Goal: Check status: Check status

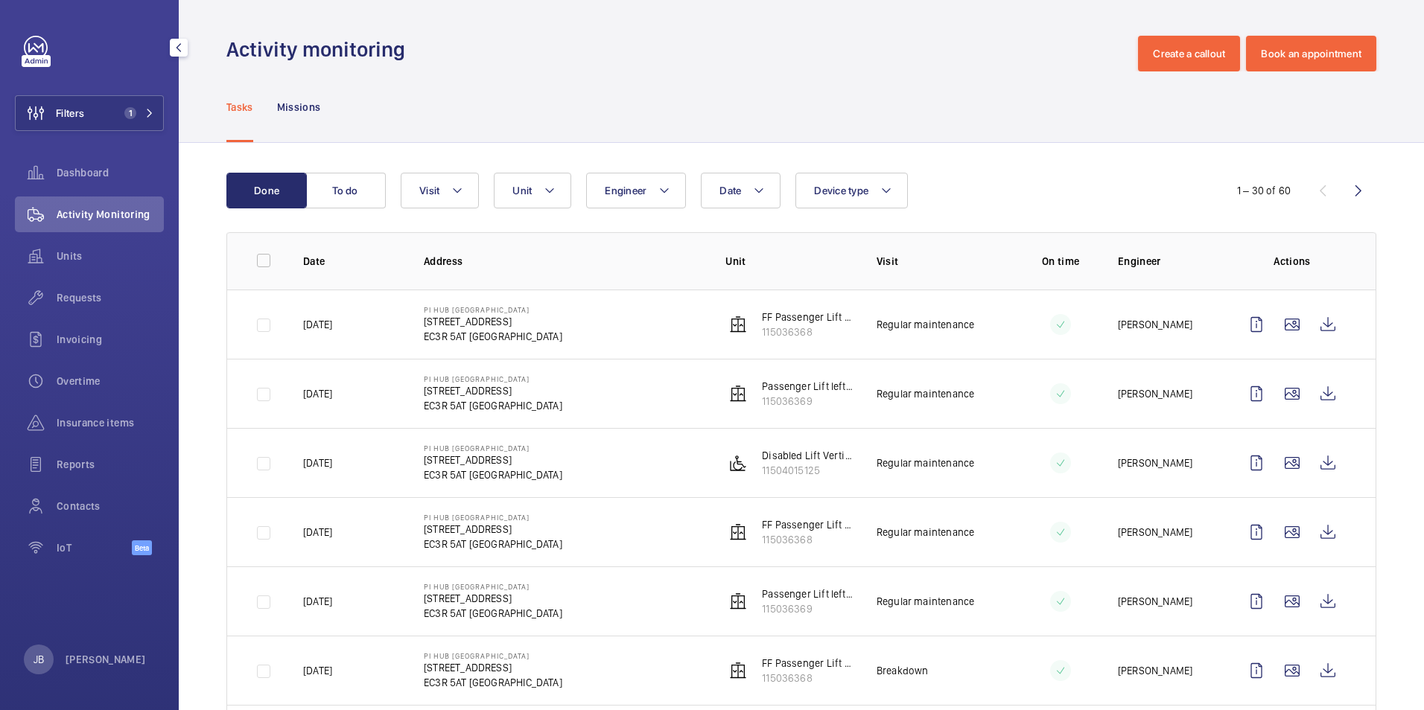
click at [84, 133] on div "Filters 1 Dashboard Activity Monitoring Units Requests Invoicing Overtime Insur…" at bounding box center [89, 304] width 149 height 536
click at [89, 125] on button "Filters 1" at bounding box center [89, 113] width 149 height 36
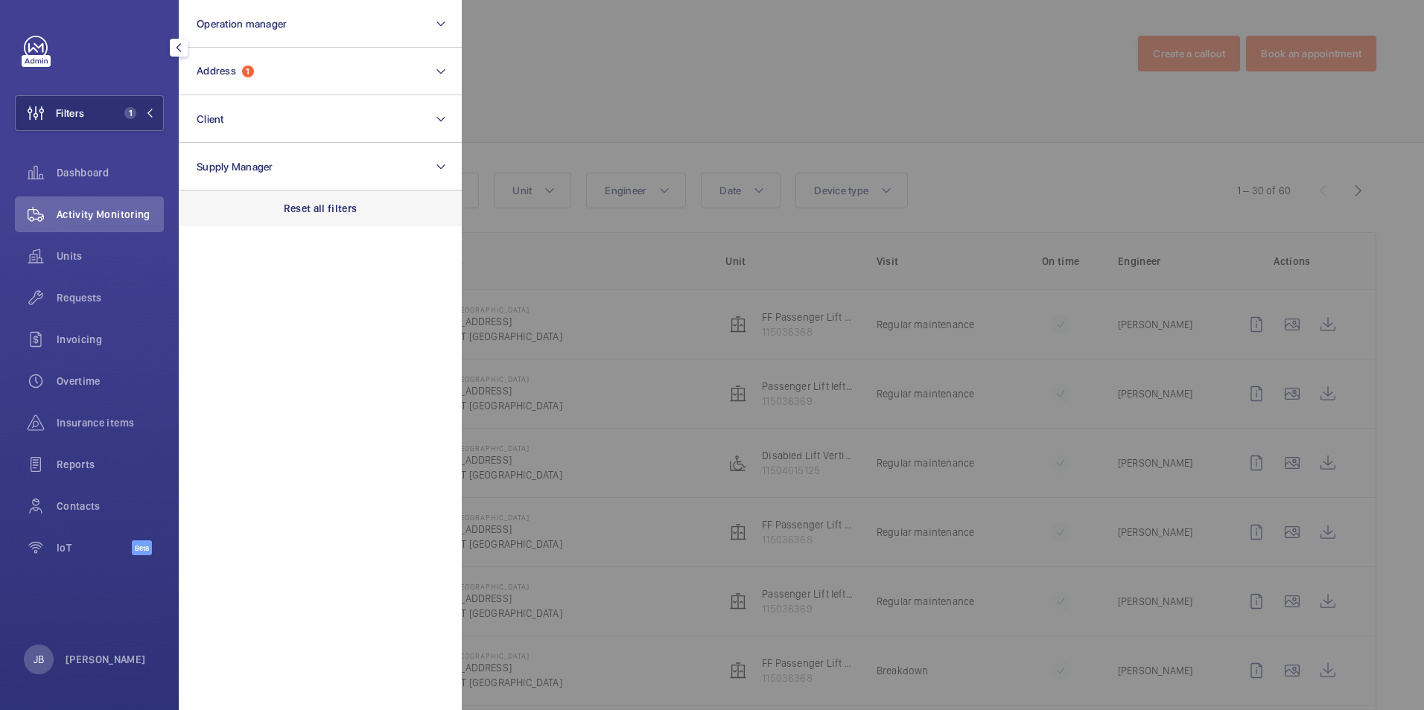
click at [297, 200] on div "Reset all filters" at bounding box center [320, 209] width 283 height 36
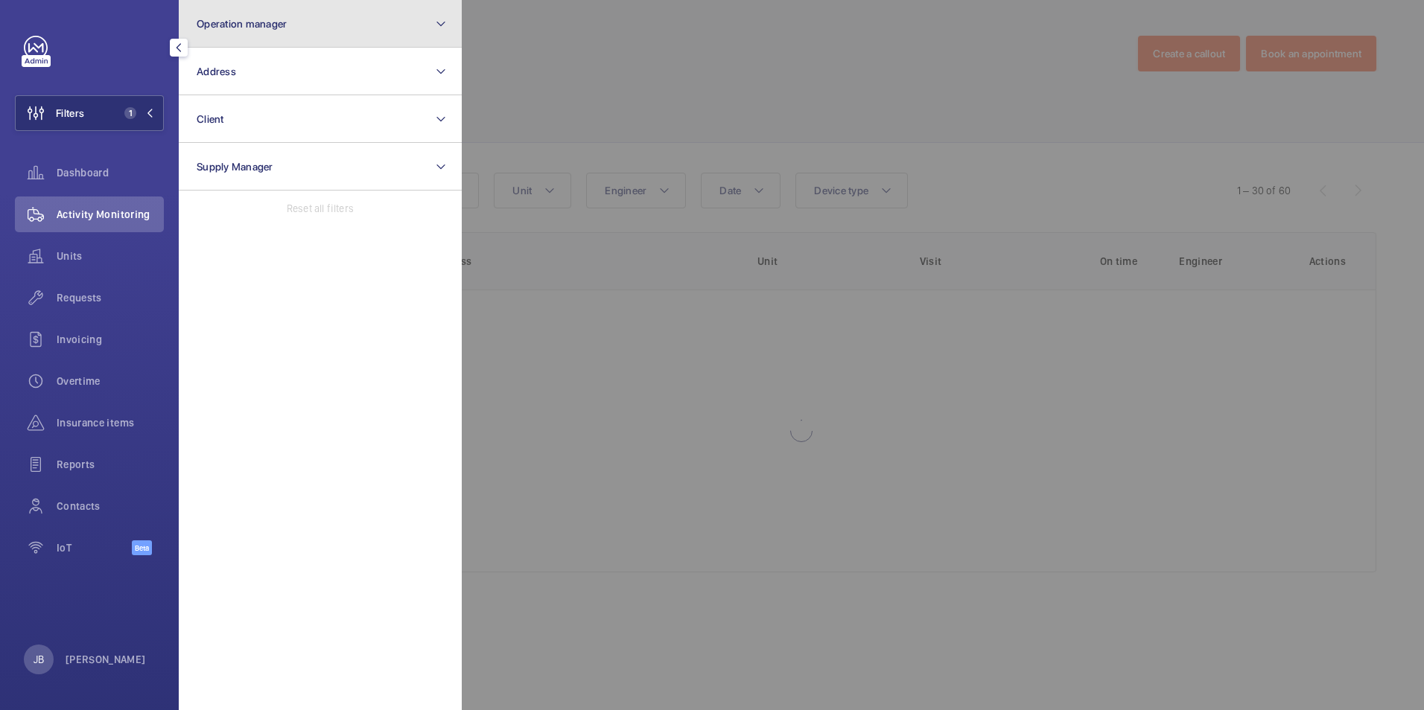
click at [270, 19] on span "Operation manager" at bounding box center [242, 24] width 90 height 12
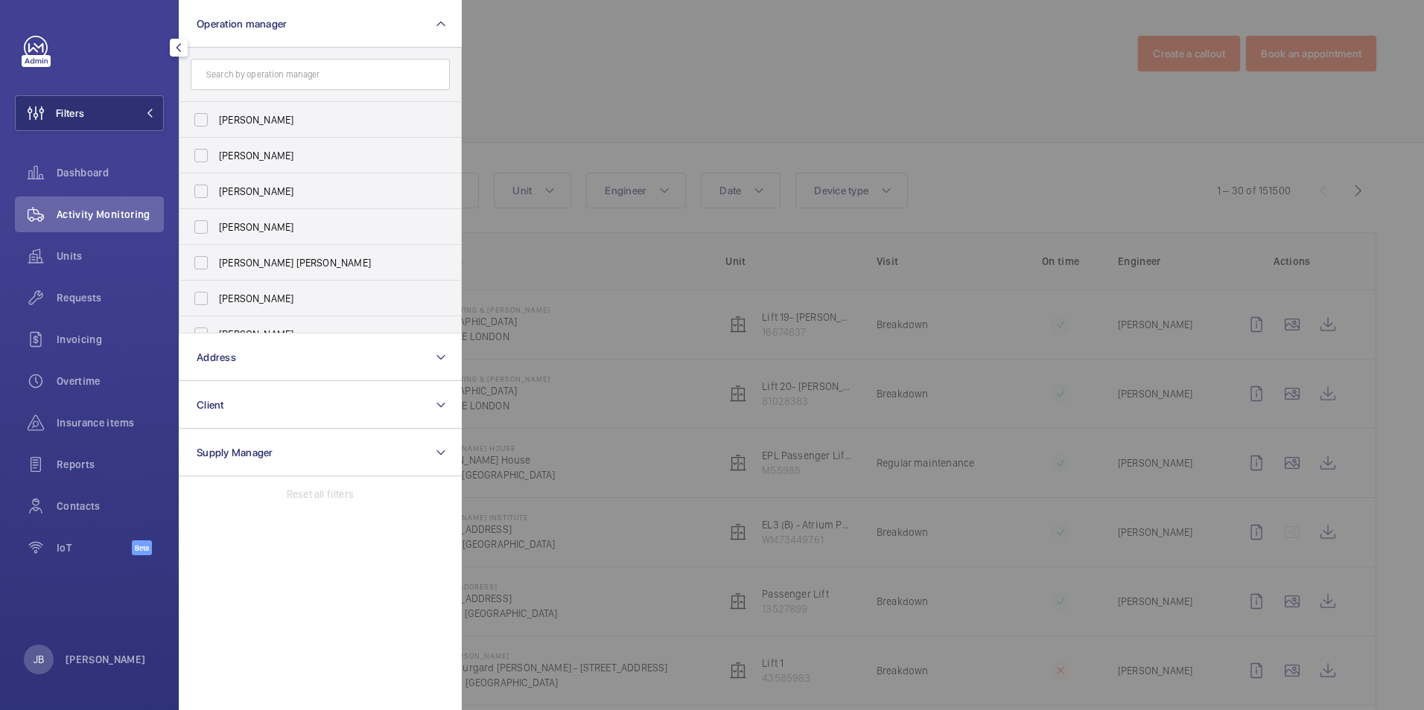
click at [310, 70] on input "text" at bounding box center [320, 74] width 259 height 31
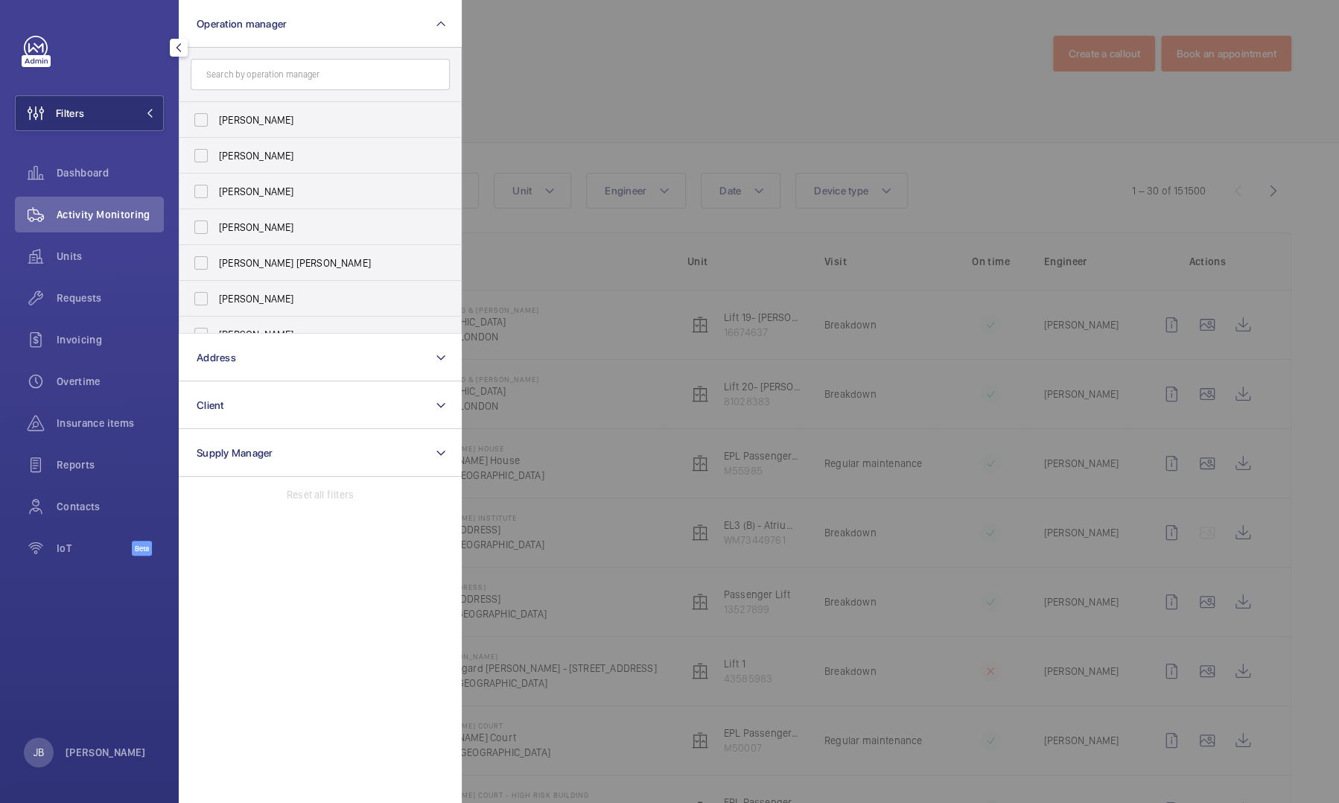
click at [634, 77] on div at bounding box center [1131, 401] width 1339 height 803
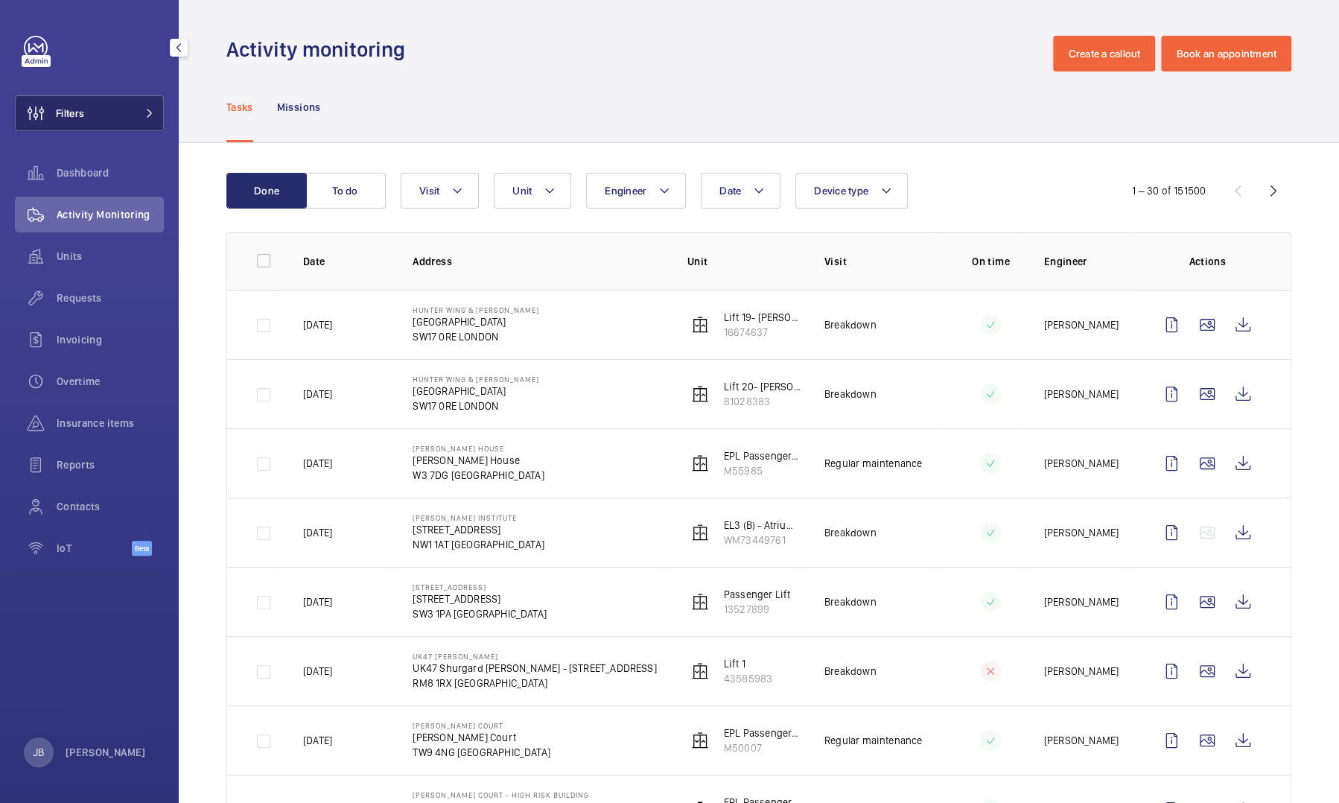
click at [75, 102] on span "Filters" at bounding box center [50, 113] width 68 height 36
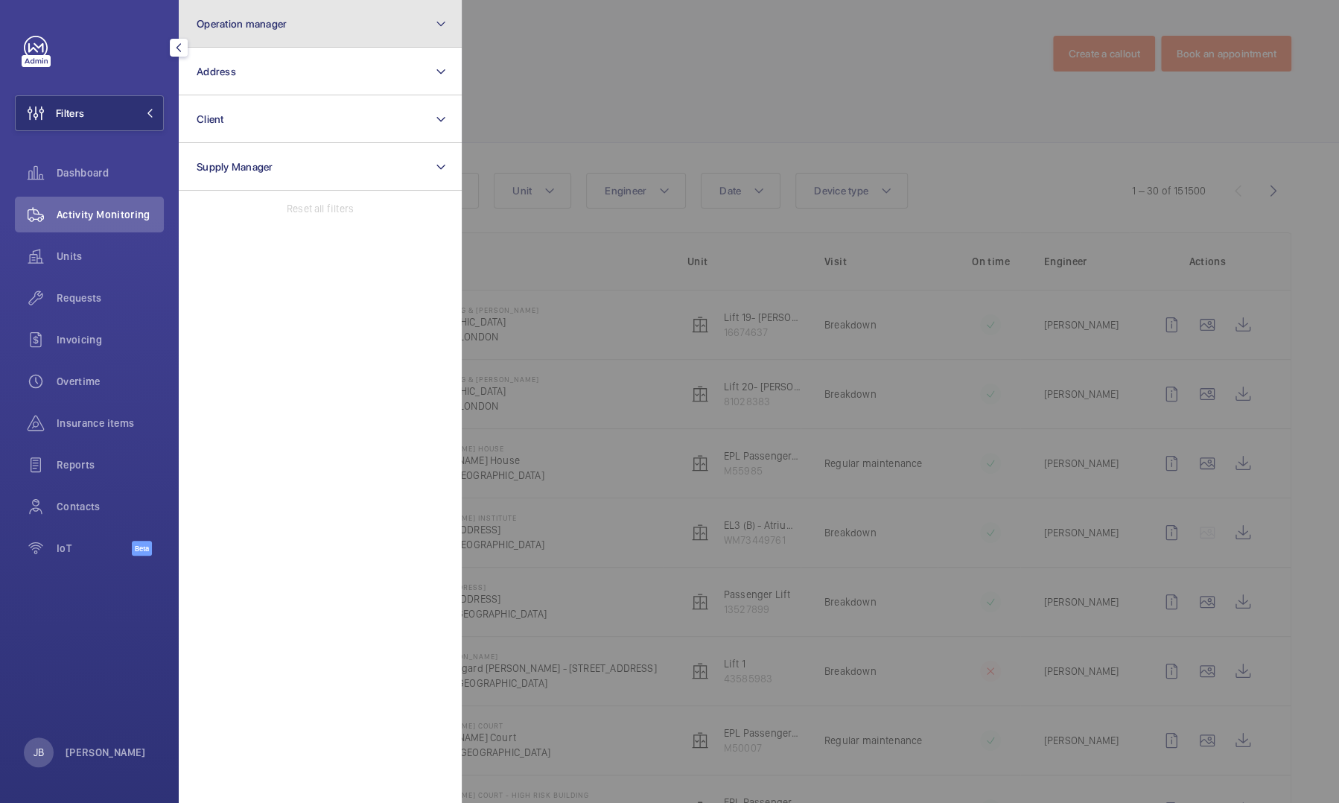
click at [310, 35] on button "Operation manager" at bounding box center [320, 24] width 283 height 48
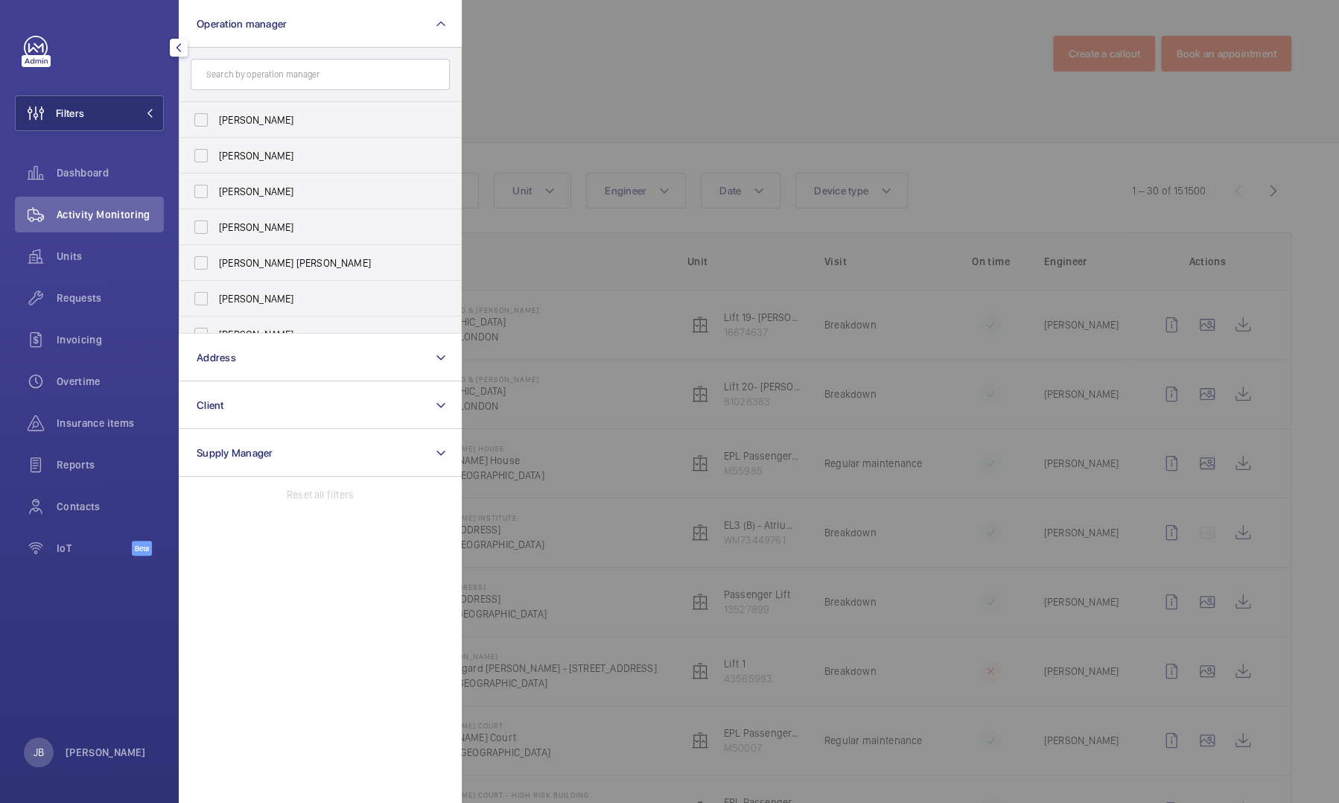
click at [817, 74] on div at bounding box center [1131, 401] width 1339 height 803
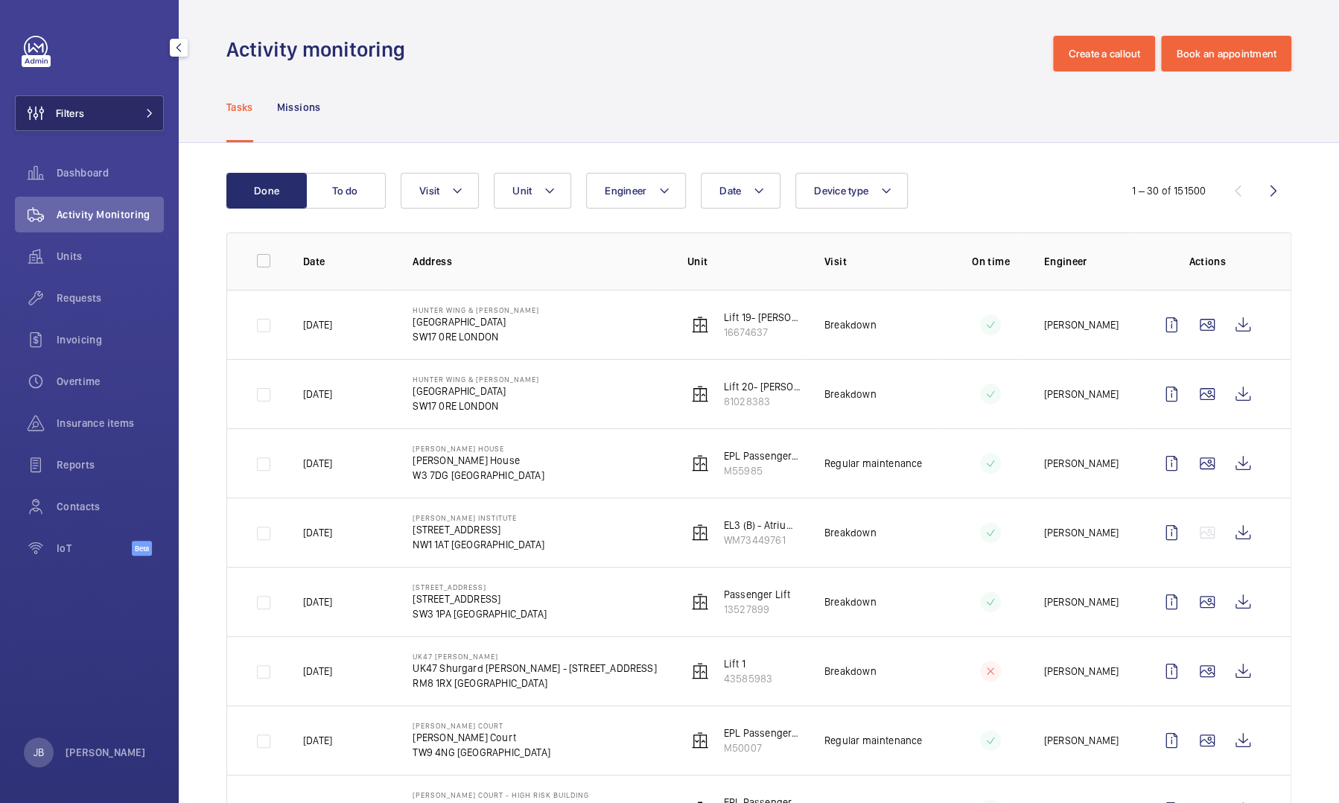
click at [113, 119] on button "Filters" at bounding box center [89, 113] width 149 height 36
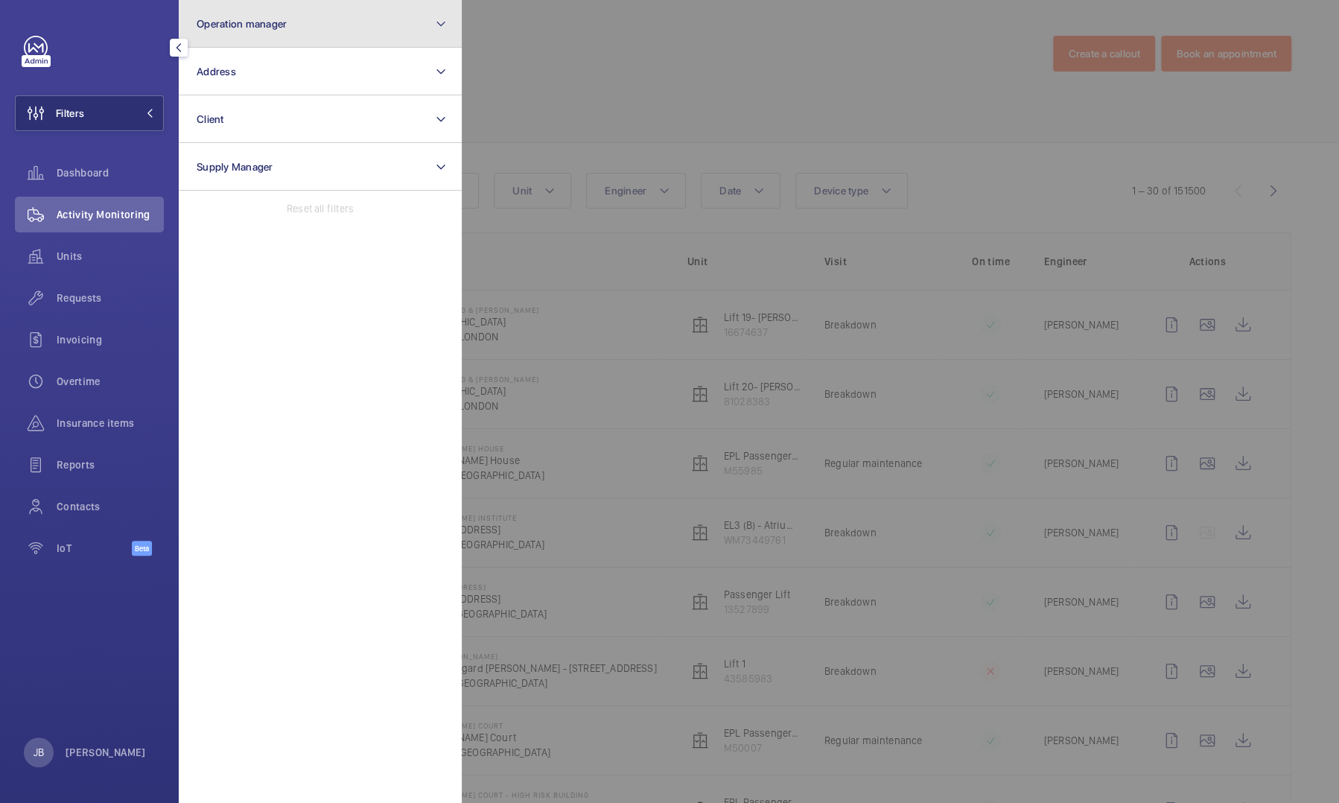
click at [333, 19] on button "Operation manager" at bounding box center [320, 24] width 283 height 48
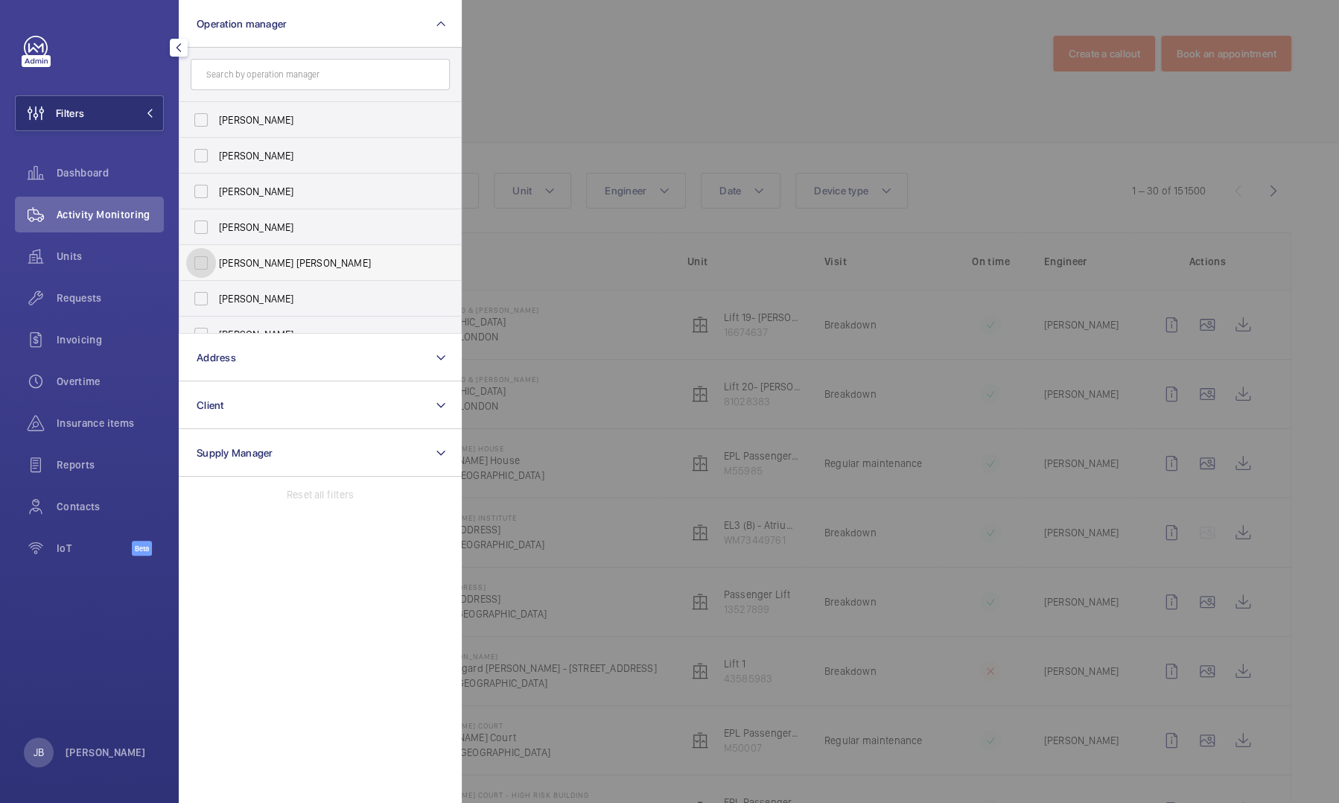
click at [201, 274] on input "[PERSON_NAME] [PERSON_NAME]" at bounding box center [201, 263] width 30 height 30
checkbox input "true"
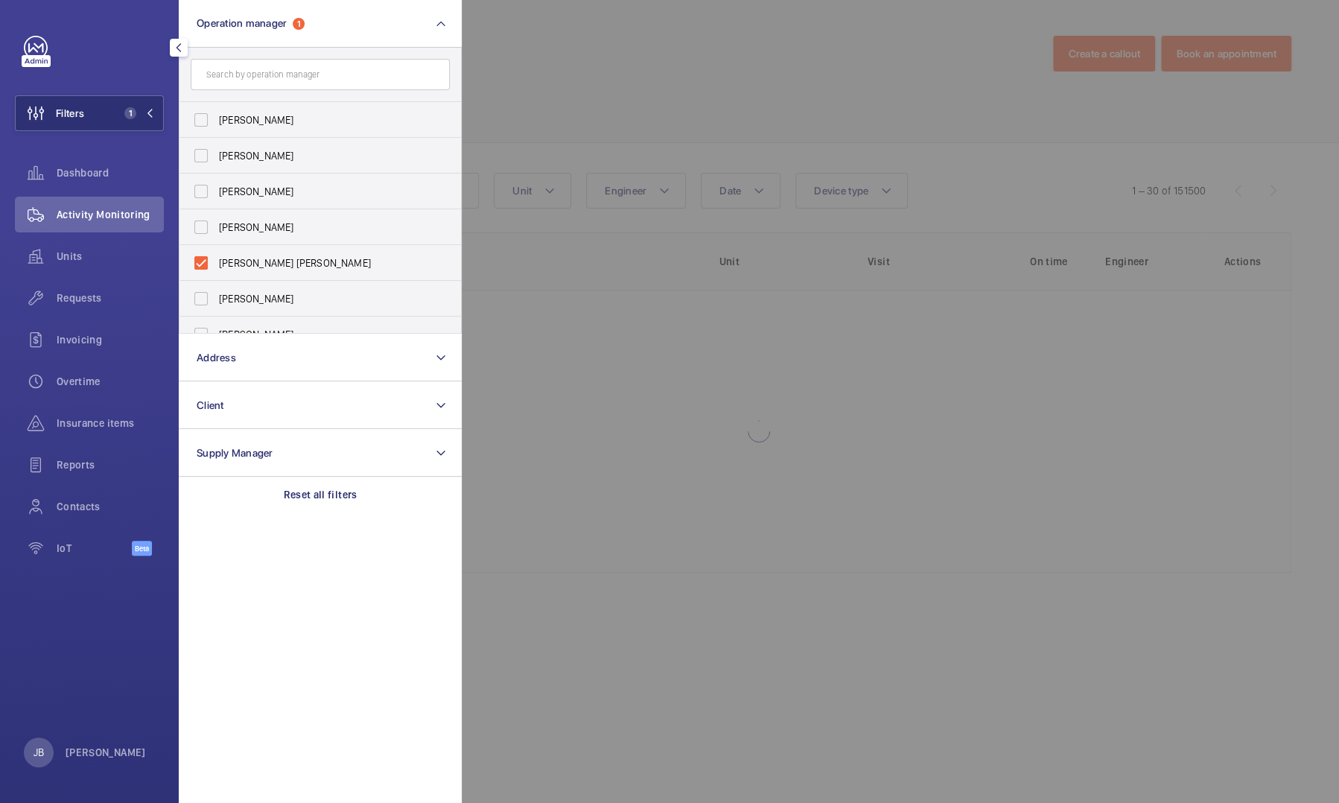
click at [715, 91] on div at bounding box center [1131, 401] width 1339 height 803
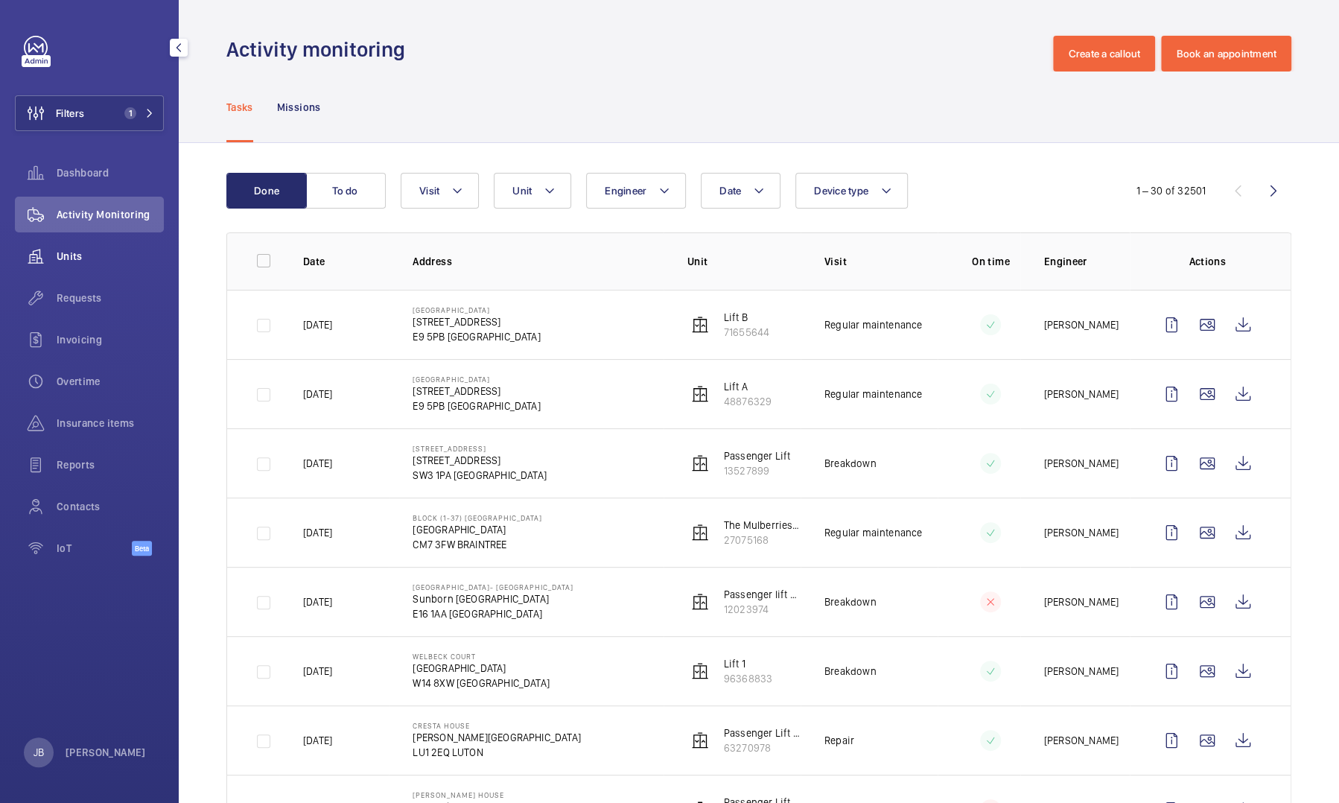
click at [67, 249] on span "Units" at bounding box center [110, 256] width 107 height 15
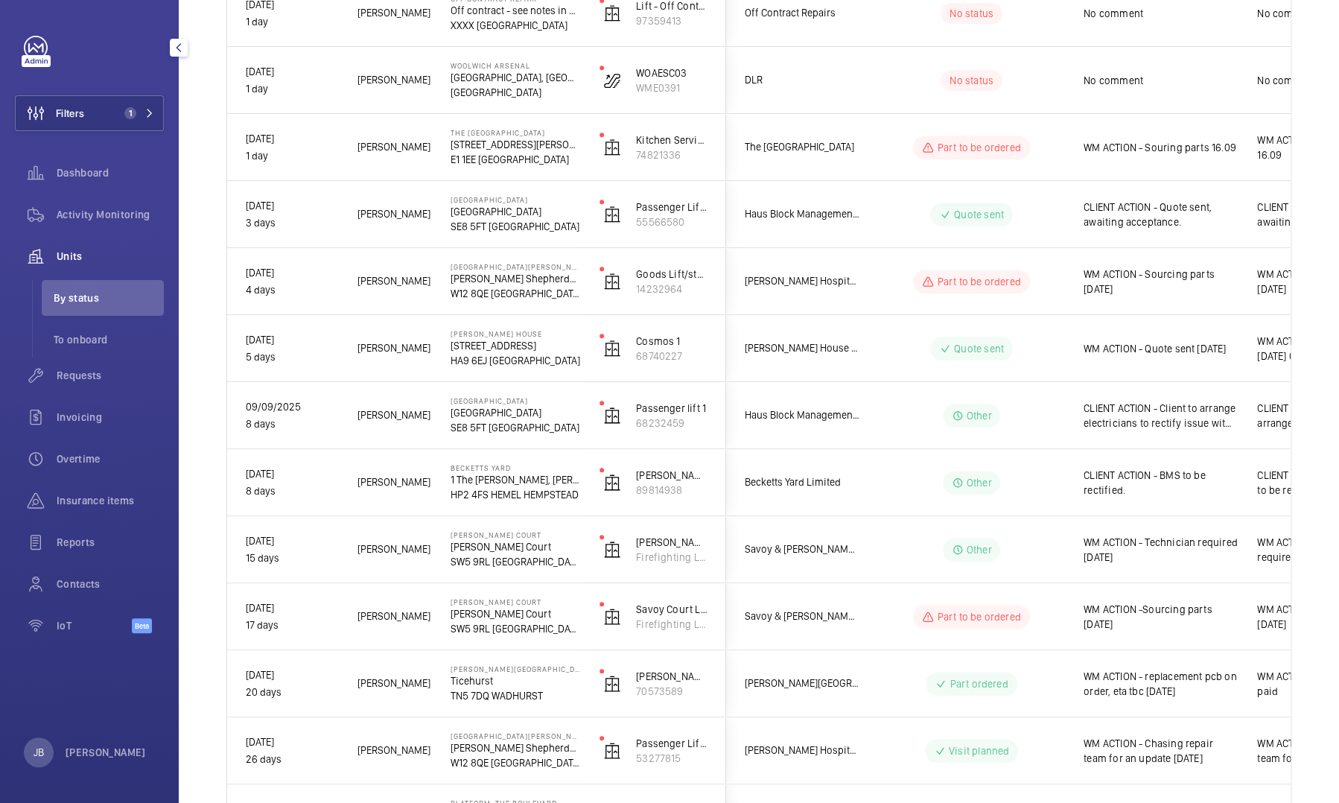
scroll to position [328, 0]
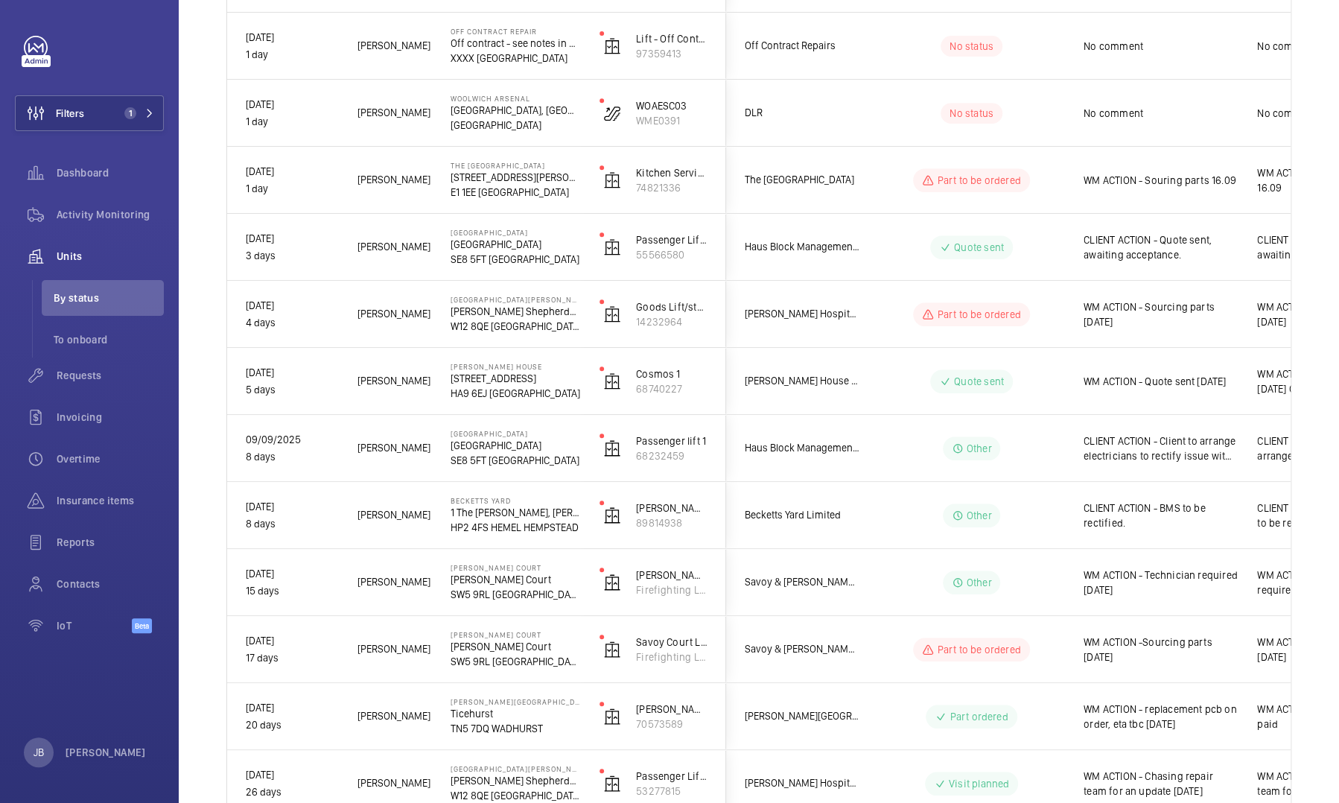
click at [1173, 322] on span "WM ACTION - Sourcing parts [DATE]" at bounding box center [1160, 314] width 154 height 30
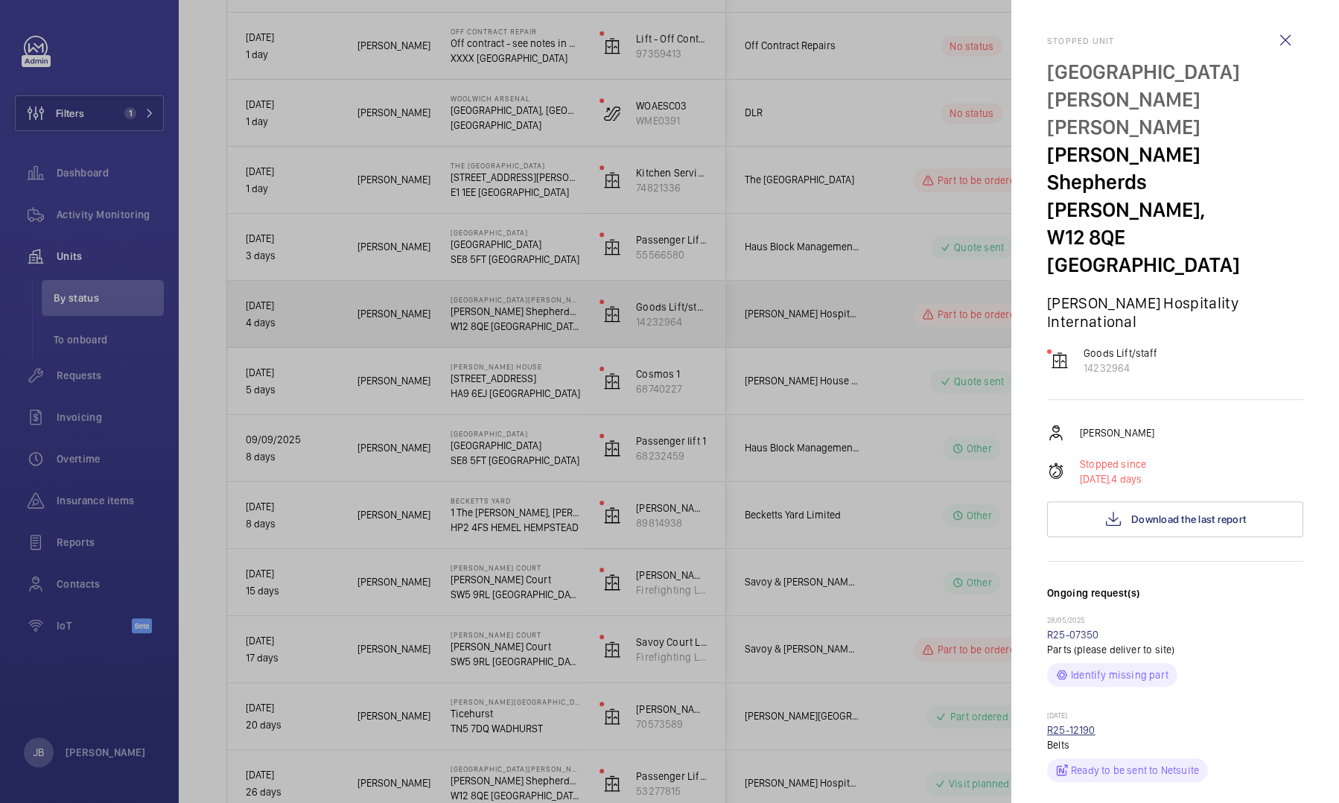
click at [1069, 710] on link "R25-12190" at bounding box center [1071, 730] width 48 height 12
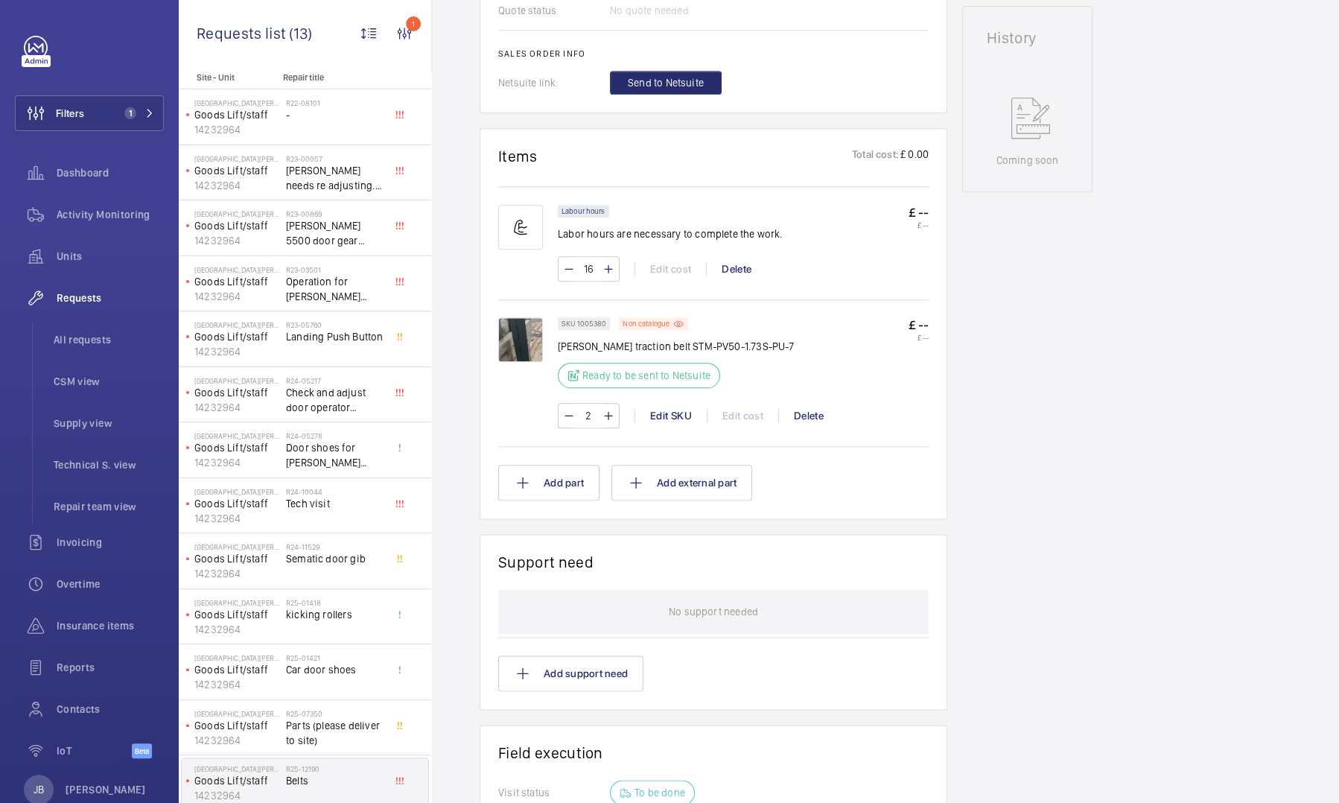
scroll to position [759, 0]
